Goal: Navigation & Orientation: Find specific page/section

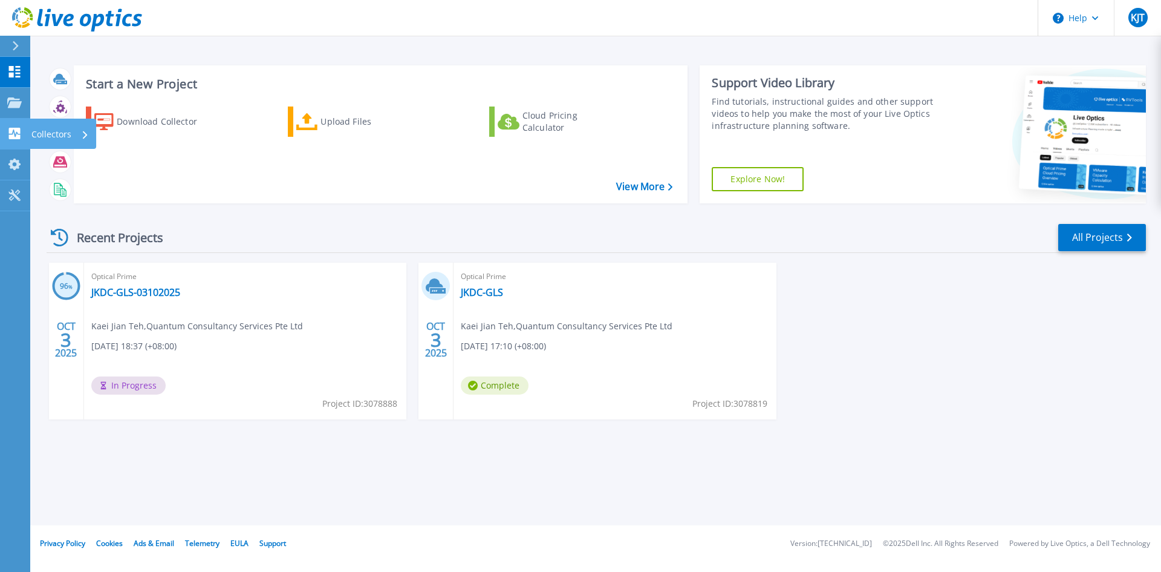
click at [54, 135] on p "Collectors" at bounding box center [51, 134] width 40 height 31
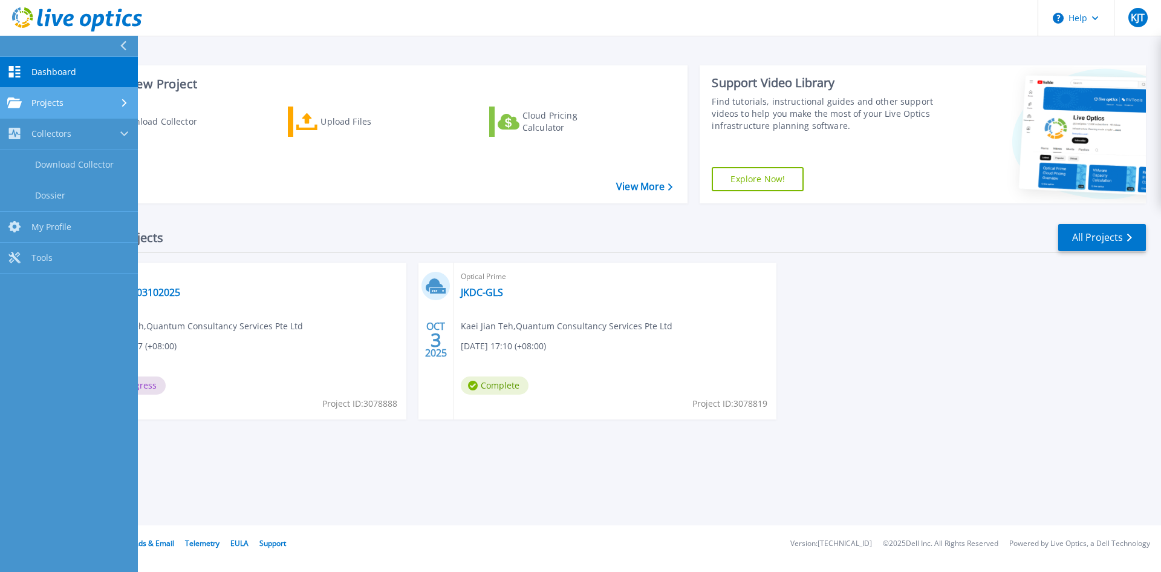
click at [68, 102] on div "Projects" at bounding box center [68, 102] width 123 height 11
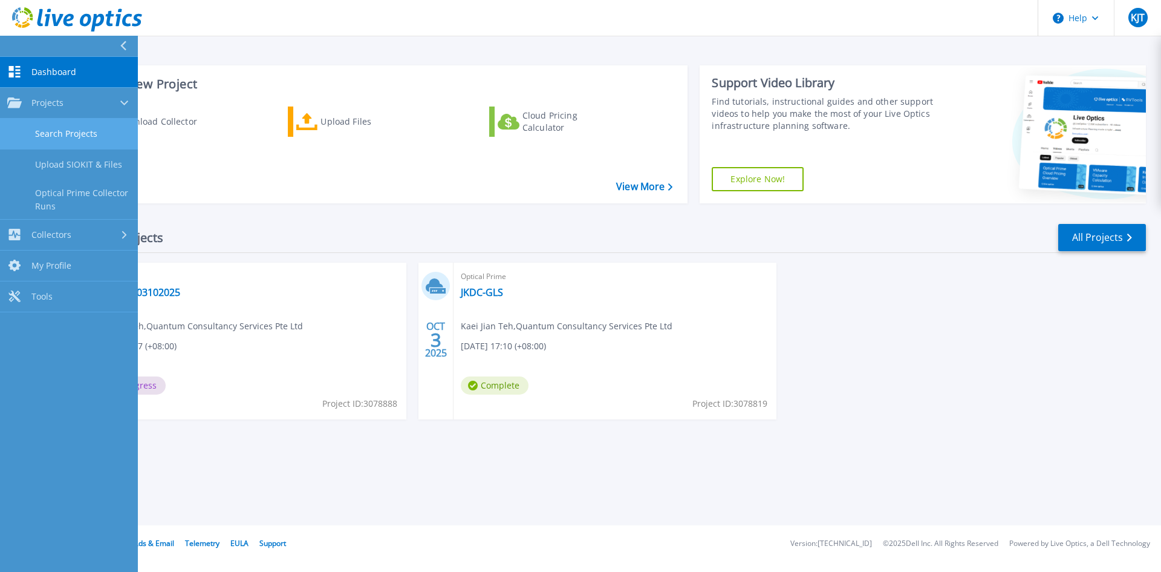
click at [53, 134] on link "Search Projects" at bounding box center [69, 134] width 138 height 31
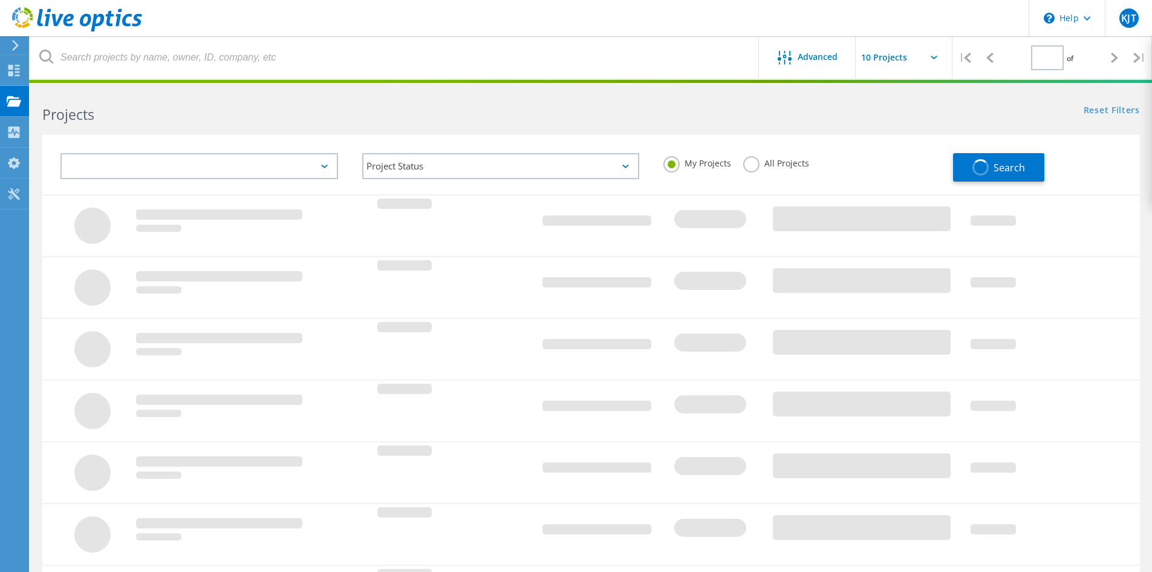
type input "1"
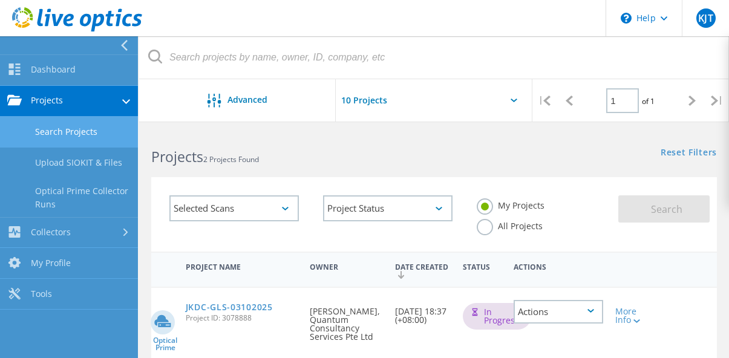
drag, startPoint x: 81, startPoint y: 134, endPoint x: 93, endPoint y: 131, distance: 12.3
click at [81, 133] on link "Search Projects" at bounding box center [69, 132] width 138 height 31
